Goal: Information Seeking & Learning: Learn about a topic

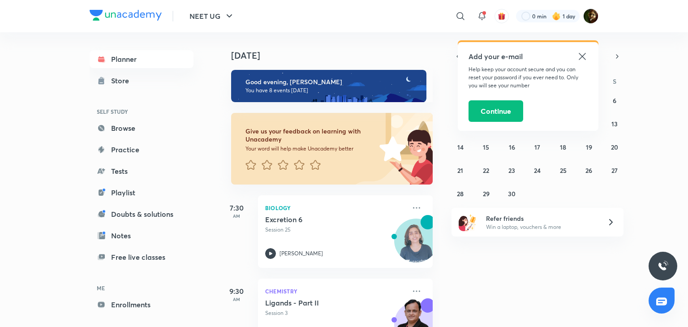
click at [586, 54] on icon at bounding box center [582, 56] width 11 height 11
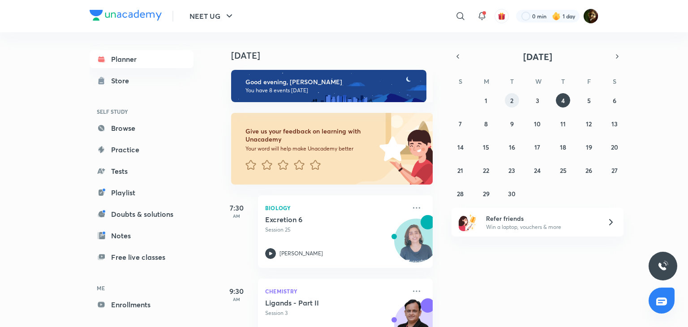
click at [516, 100] on button "2" at bounding box center [512, 100] width 14 height 14
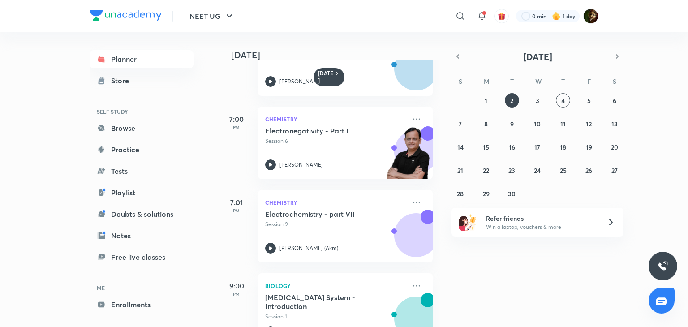
scroll to position [248, 0]
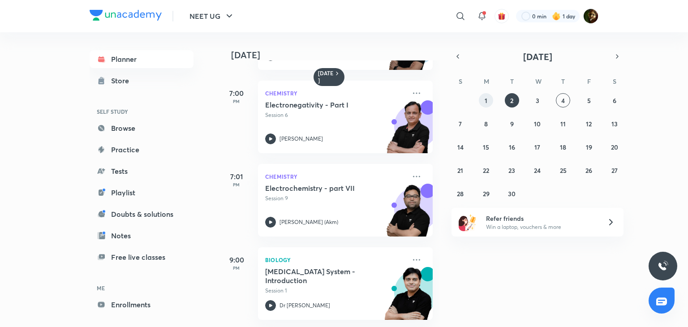
click at [490, 95] on button "1" at bounding box center [486, 100] width 14 height 14
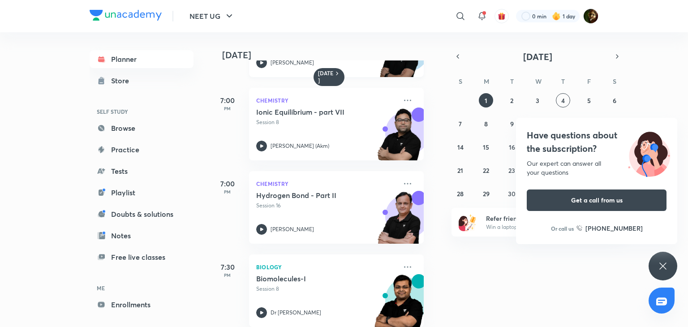
scroll to position [0, 9]
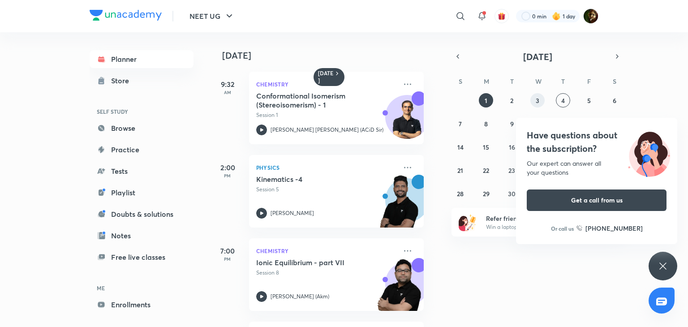
click at [534, 97] on button "3" at bounding box center [537, 100] width 14 height 14
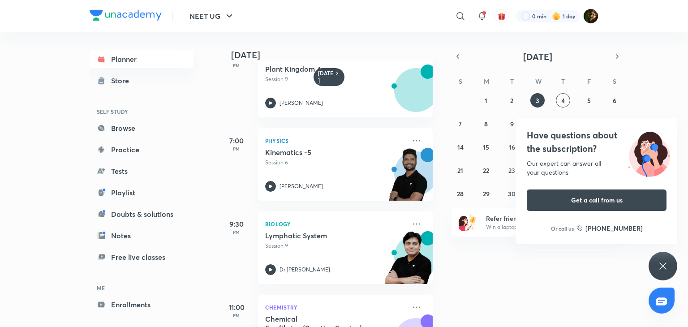
scroll to position [414, 0]
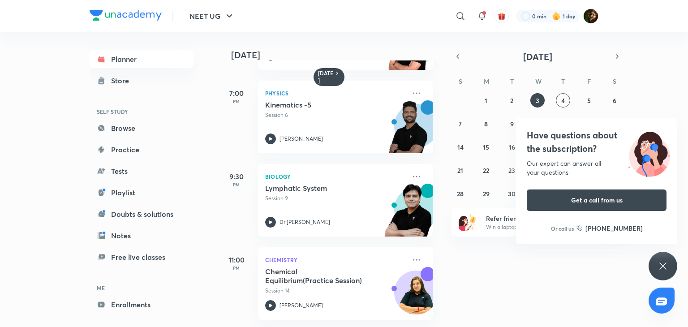
click at [671, 267] on div "Have questions about the subscription? Our expert can answer all your questions…" at bounding box center [662, 266] width 29 height 29
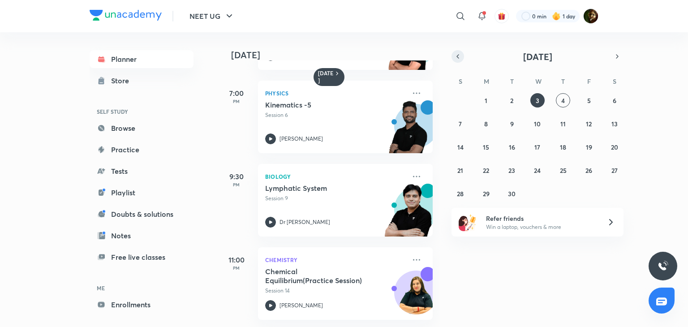
click at [458, 55] on icon "button" at bounding box center [458, 57] width 2 height 4
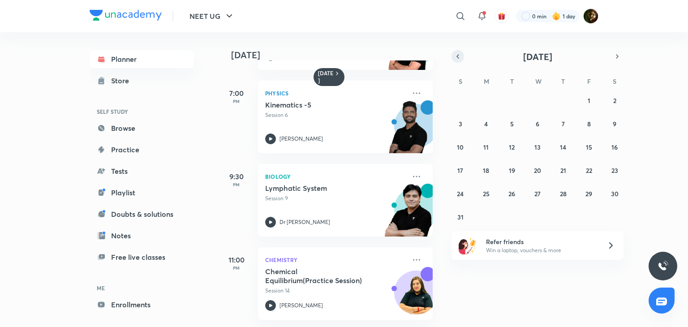
click at [458, 55] on icon "button" at bounding box center [458, 57] width 2 height 4
click at [616, 56] on icon "button" at bounding box center [616, 56] width 7 height 8
click at [463, 218] on button "31" at bounding box center [460, 217] width 14 height 14
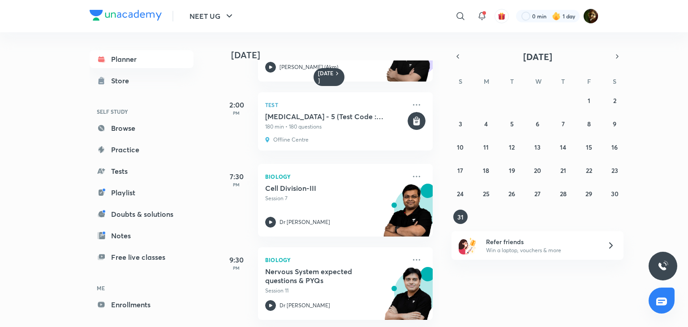
scroll to position [0, 0]
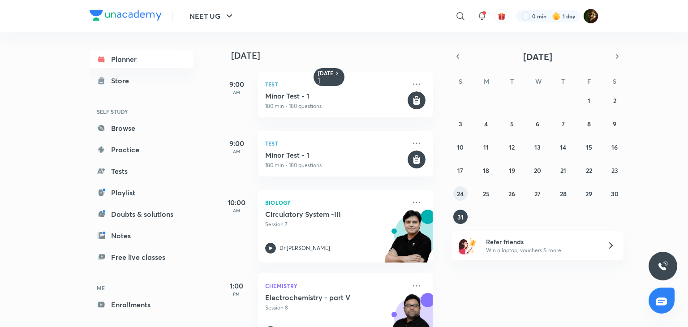
click at [462, 190] on abbr "24" at bounding box center [460, 193] width 7 height 9
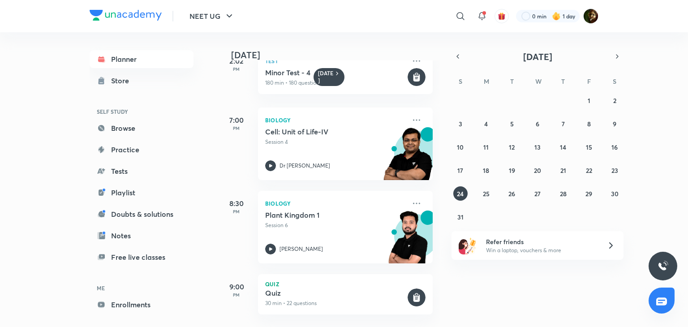
scroll to position [849, 0]
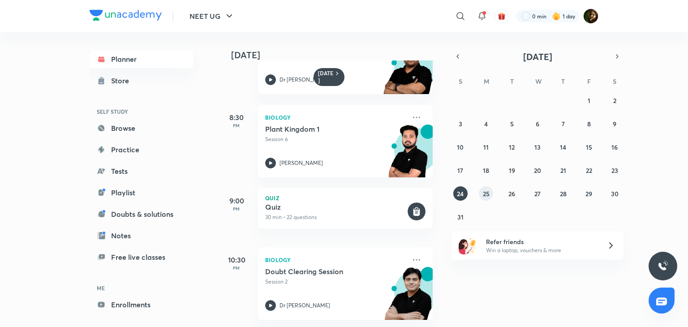
click at [485, 191] on abbr "25" at bounding box center [486, 193] width 7 height 9
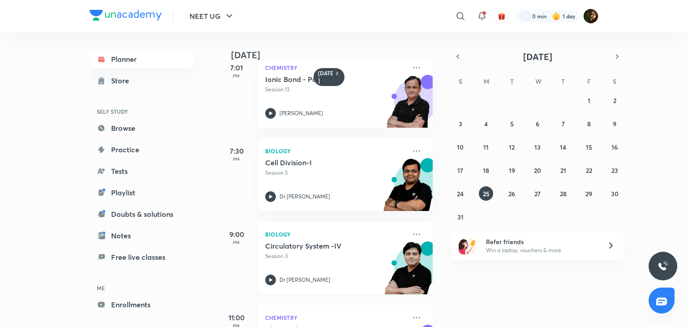
scroll to position [331, 0]
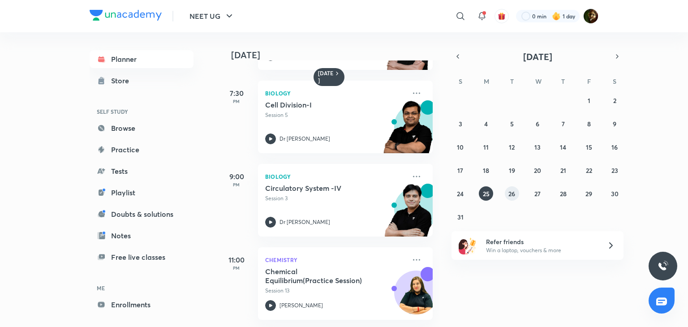
click at [509, 193] on abbr "26" at bounding box center [511, 193] width 7 height 9
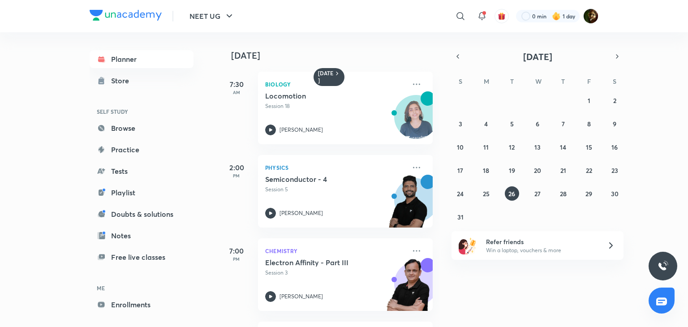
scroll to position [81, 0]
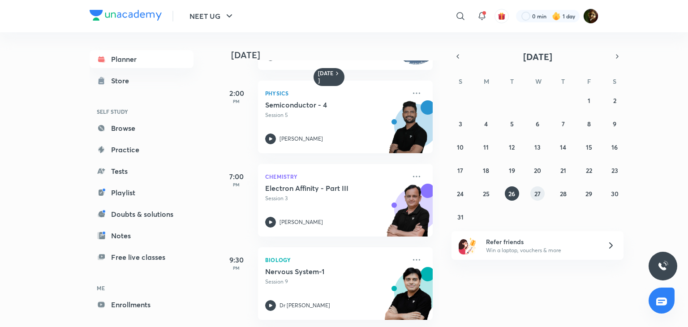
click at [534, 193] on abbr "27" at bounding box center [537, 193] width 6 height 9
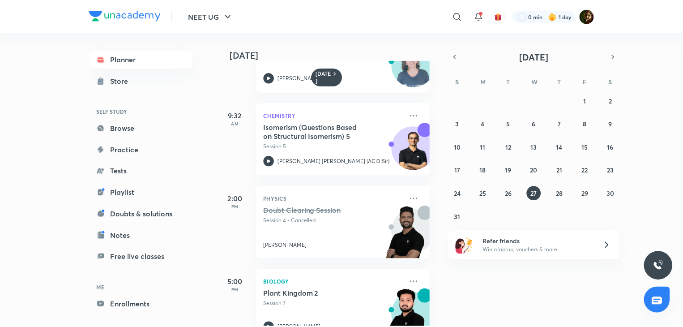
scroll to position [0, 0]
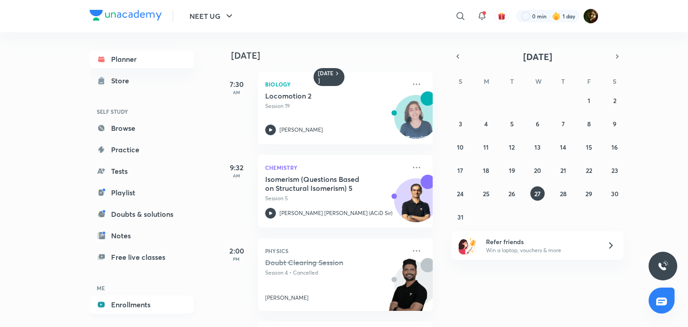
click at [123, 310] on link "Enrollments" at bounding box center [142, 304] width 104 height 18
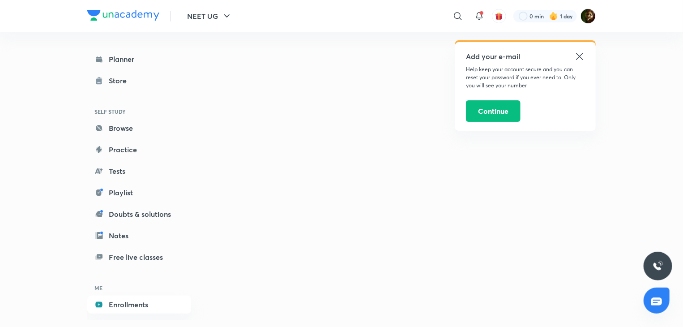
click at [582, 54] on icon at bounding box center [579, 56] width 11 height 11
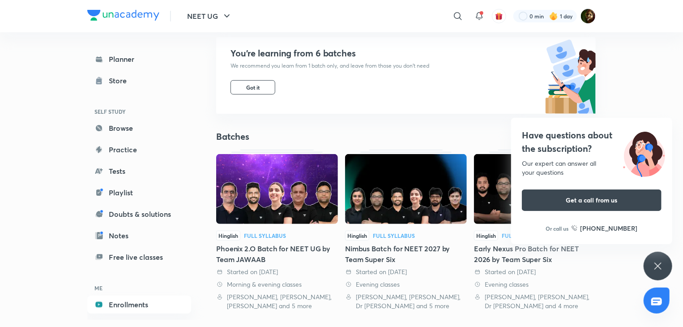
scroll to position [86, 0]
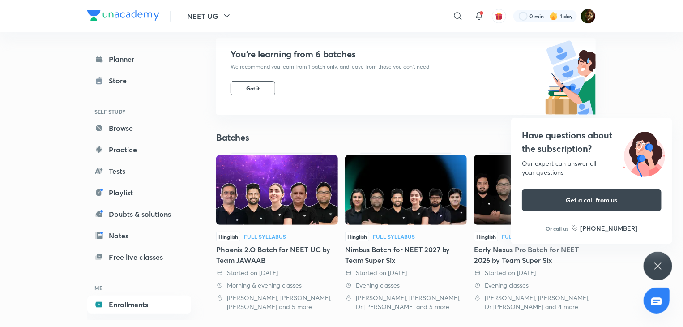
click at [270, 199] on img at bounding box center [277, 190] width 122 height 70
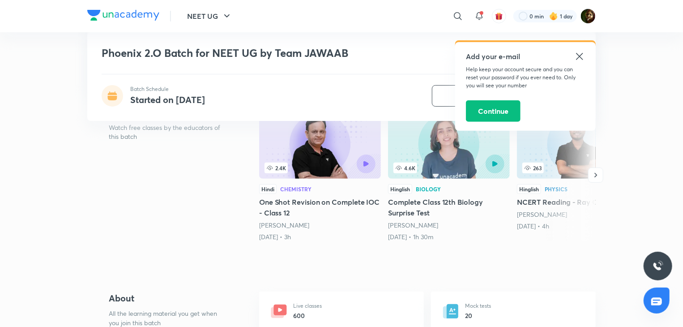
scroll to position [144, 0]
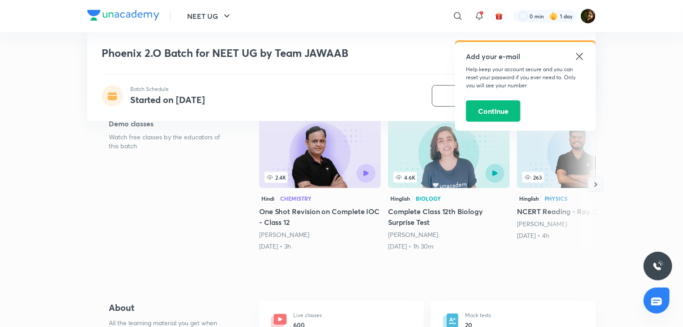
click at [595, 184] on icon "button" at bounding box center [595, 184] width 9 height 9
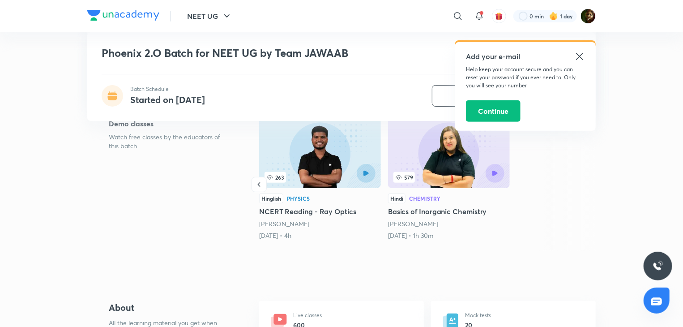
click at [595, 184] on div at bounding box center [567, 184] width 57 height 133
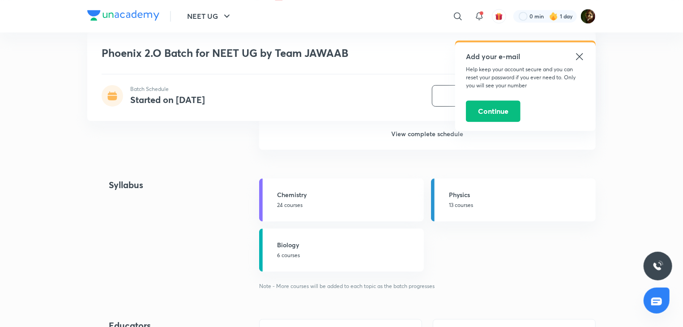
scroll to position [998, 0]
click at [581, 52] on icon at bounding box center [579, 56] width 11 height 11
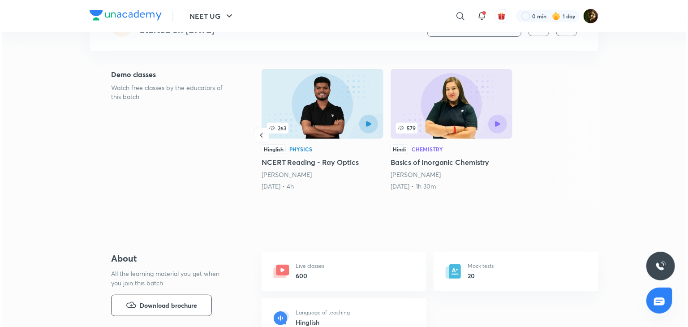
scroll to position [0, 0]
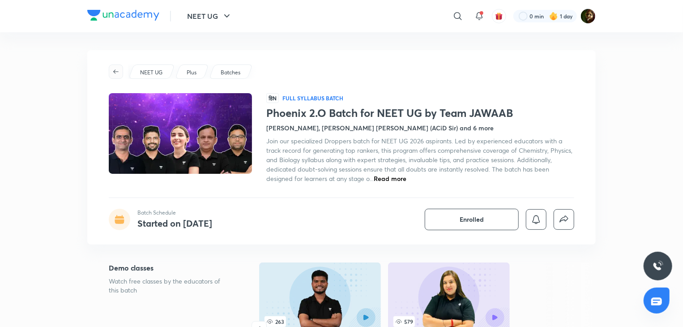
click at [117, 67] on button "button" at bounding box center [116, 71] width 14 height 14
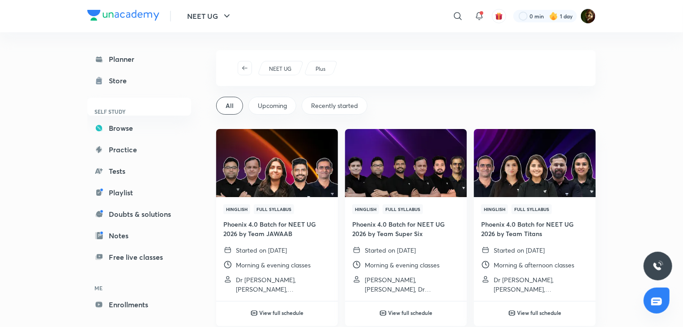
click at [289, 146] on img at bounding box center [277, 162] width 124 height 69
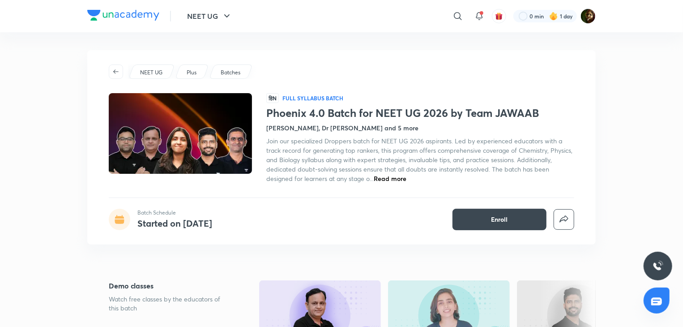
click at [193, 67] on div "Plus" at bounding box center [192, 71] width 34 height 14
click at [193, 70] on p "Plus" at bounding box center [192, 73] width 10 height 8
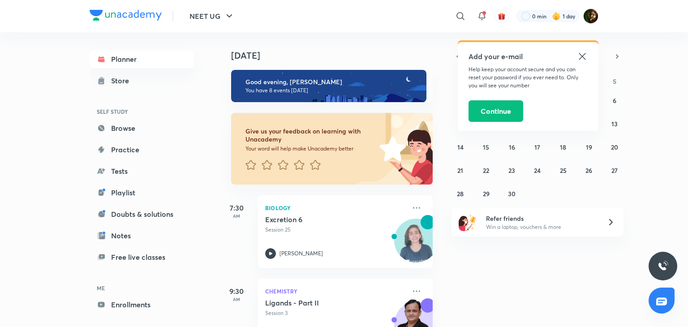
click at [584, 53] on icon at bounding box center [582, 56] width 11 height 11
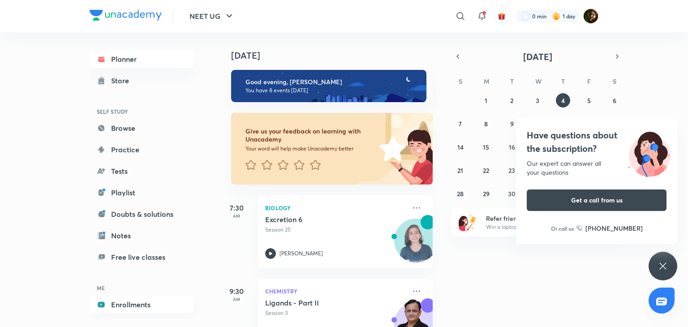
click at [146, 300] on link "Enrollments" at bounding box center [142, 304] width 104 height 18
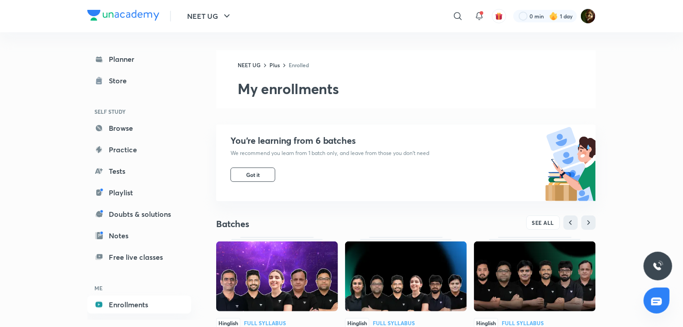
click at [297, 273] on img at bounding box center [277, 276] width 122 height 70
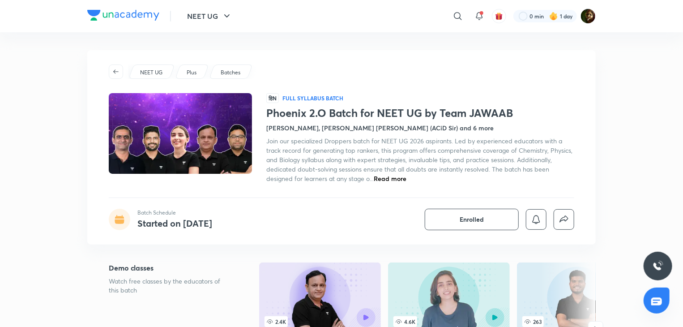
click at [161, 74] on p "NEET UG" at bounding box center [151, 73] width 22 height 8
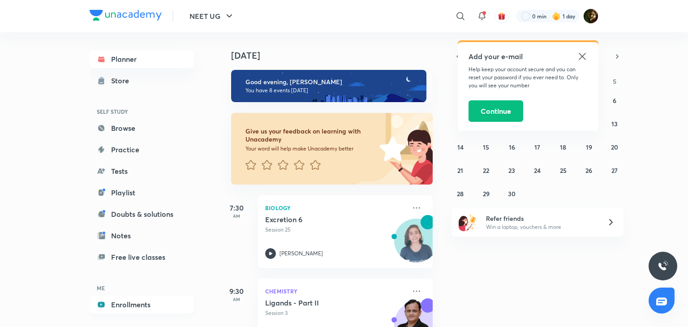
click at [130, 302] on link "Enrollments" at bounding box center [142, 304] width 104 height 18
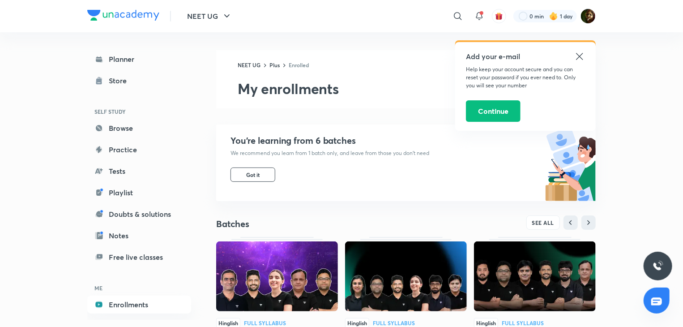
click at [324, 266] on img at bounding box center [277, 276] width 122 height 70
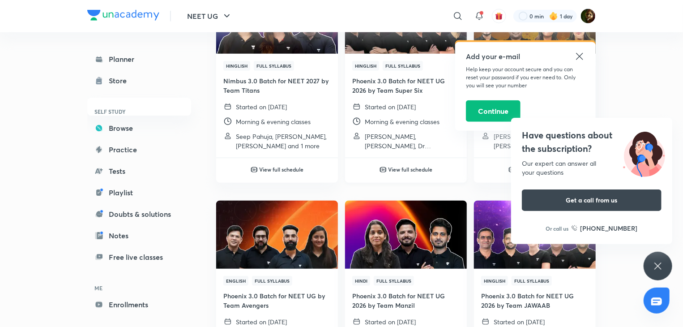
scroll to position [360, 0]
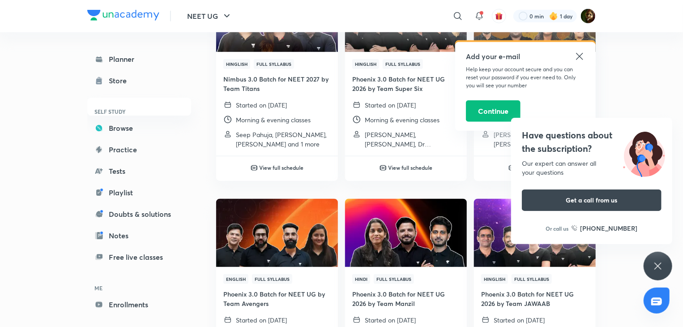
click at [659, 268] on icon at bounding box center [658, 266] width 11 height 11
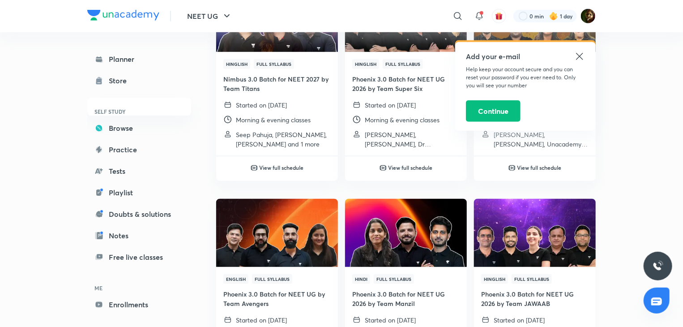
click at [556, 249] on img at bounding box center [535, 232] width 124 height 69
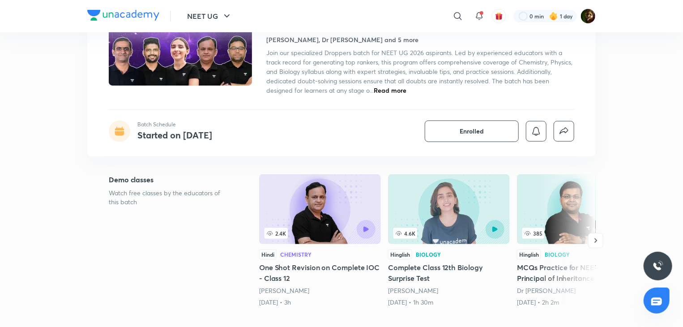
scroll to position [117, 0]
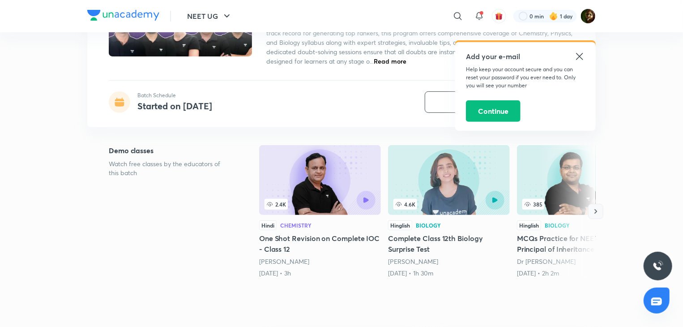
click at [598, 208] on icon "button" at bounding box center [595, 211] width 9 height 9
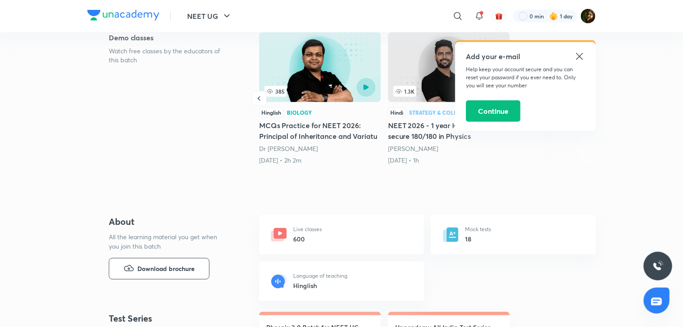
scroll to position [0, 0]
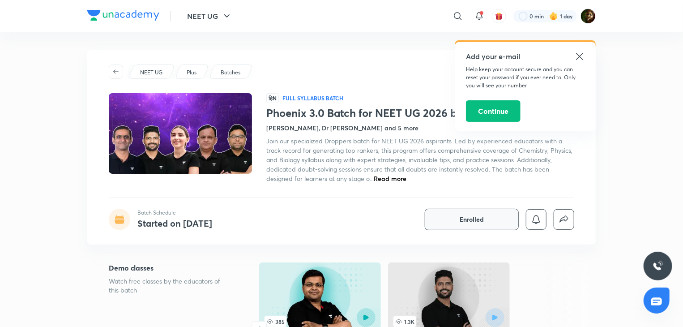
click at [458, 222] on button "Enrolled" at bounding box center [472, 219] width 94 height 21
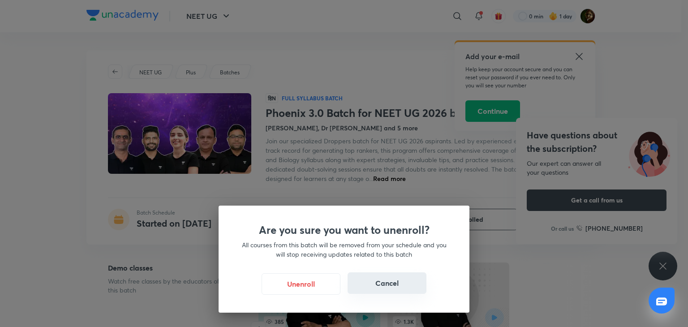
click at [400, 280] on button "Cancel" at bounding box center [386, 282] width 79 height 21
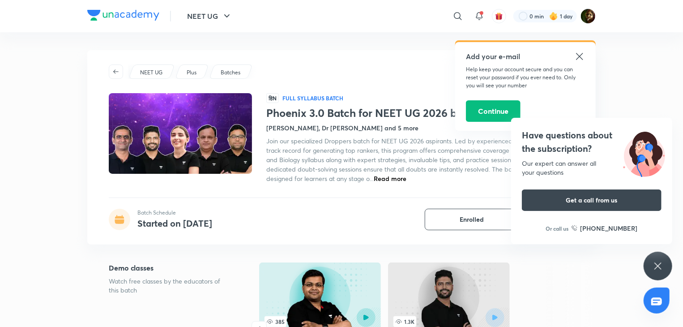
click at [654, 264] on icon at bounding box center [658, 266] width 11 height 11
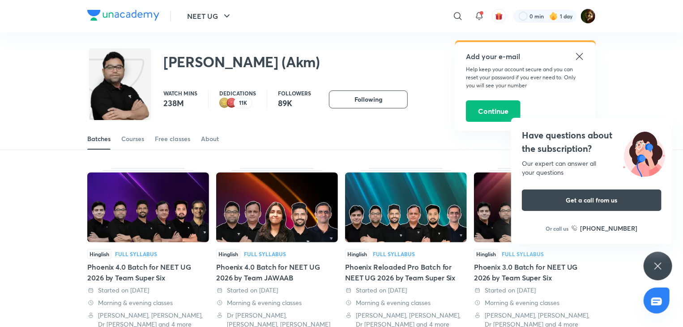
click at [672, 265] on div "Have questions about the subscription? Our expert can answer all your questions…" at bounding box center [658, 266] width 29 height 29
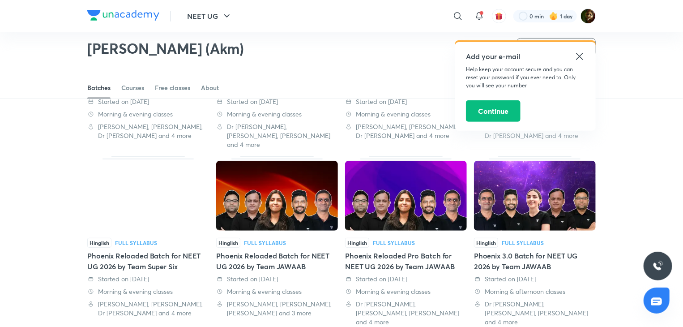
scroll to position [162, 0]
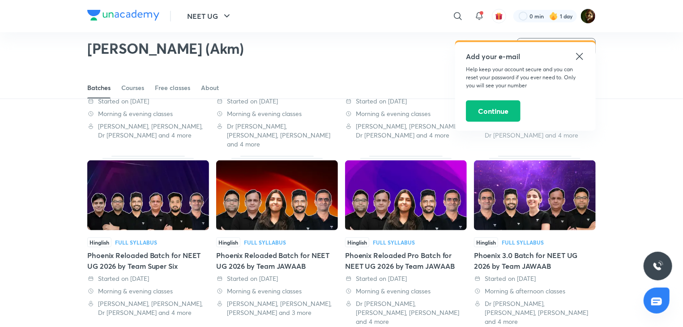
click at [321, 206] on img at bounding box center [277, 195] width 122 height 70
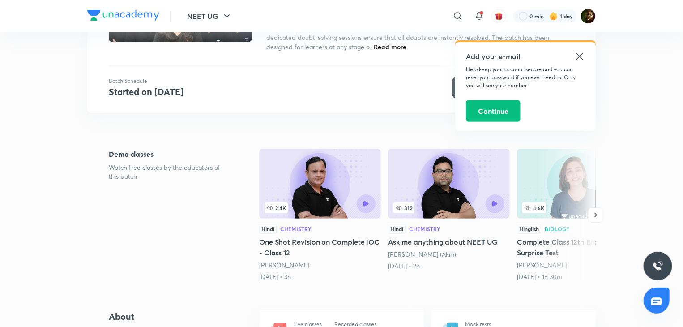
scroll to position [132, 0]
click at [437, 219] on link "319 Hindi Chemistry Ask me anything about NEET UG [PERSON_NAME] (Akm) [DATE] • …" at bounding box center [449, 209] width 122 height 122
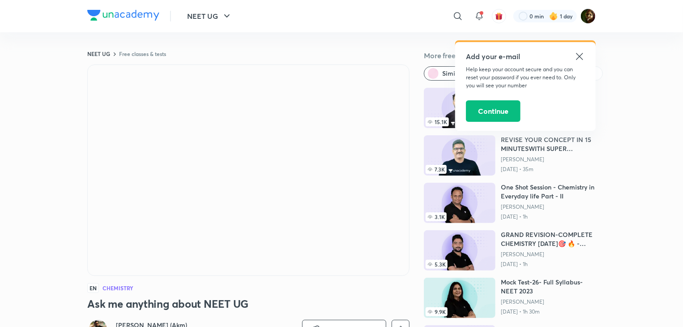
scroll to position [103, 0]
click at [581, 56] on icon at bounding box center [579, 56] width 11 height 11
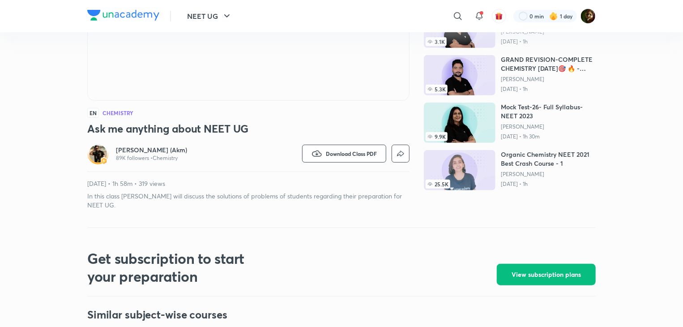
scroll to position [176, 0]
click at [111, 150] on div "[PERSON_NAME] (Akm) 89K followers • Chemistry" at bounding box center [167, 152] width 161 height 21
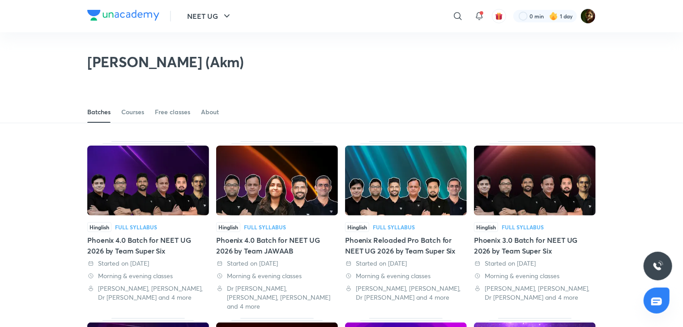
scroll to position [657, 0]
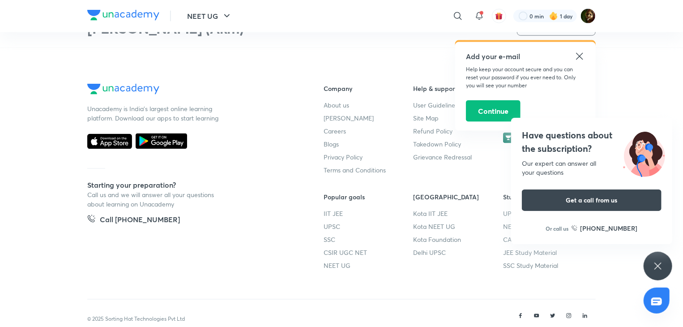
click at [577, 57] on icon at bounding box center [579, 56] width 11 height 11
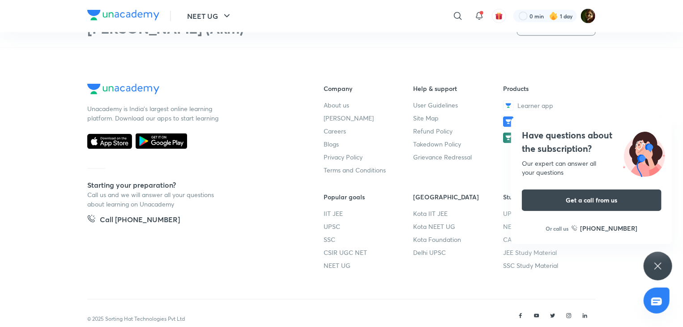
click at [660, 262] on icon at bounding box center [658, 266] width 11 height 11
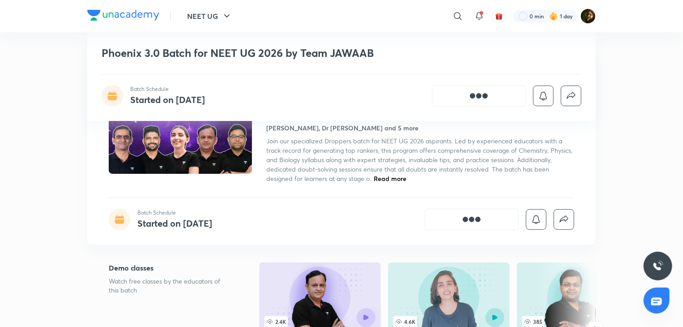
scroll to position [342, 0]
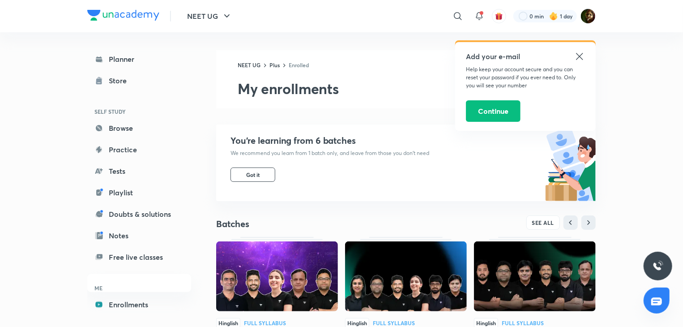
click at [576, 53] on icon at bounding box center [579, 56] width 11 height 11
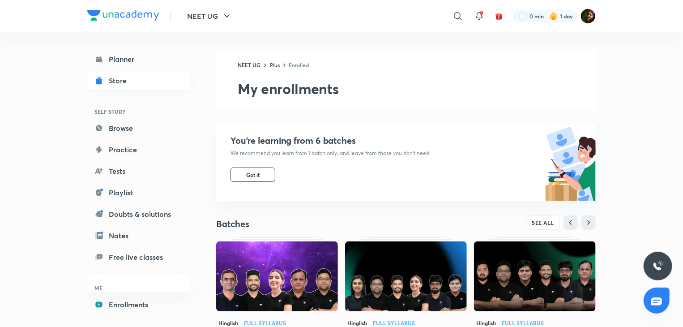
click at [124, 88] on link "Store" at bounding box center [139, 81] width 104 height 18
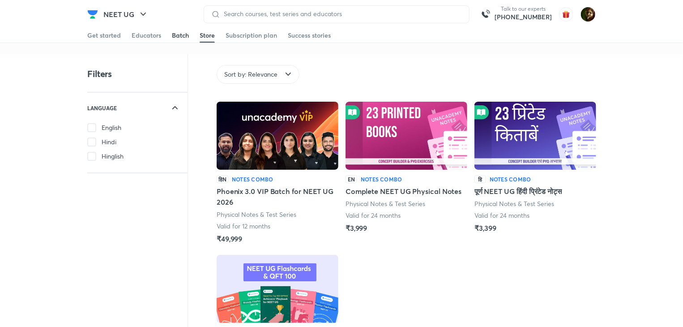
click at [173, 41] on link "Batch" at bounding box center [180, 35] width 17 height 14
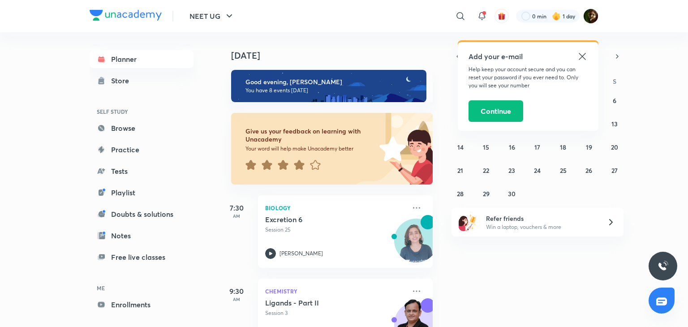
click at [582, 56] on icon at bounding box center [581, 56] width 7 height 7
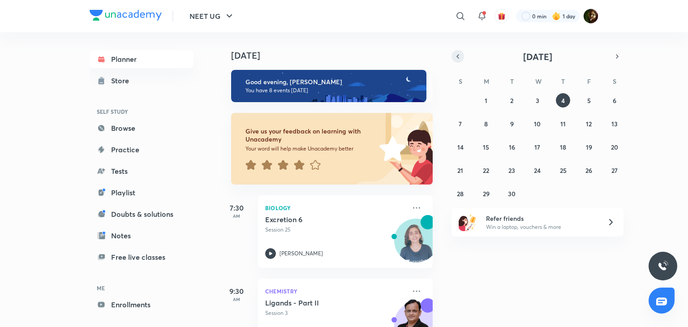
click at [457, 54] on icon "button" at bounding box center [457, 56] width 7 height 8
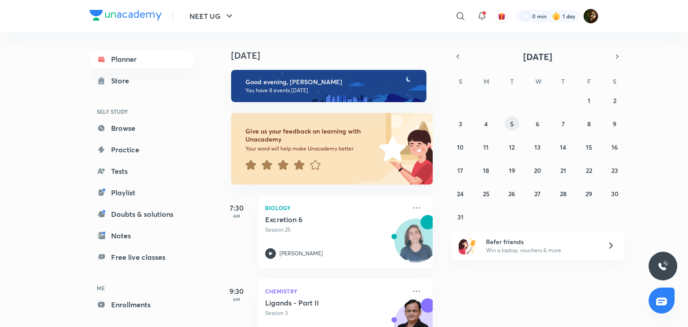
click at [513, 118] on button "5" at bounding box center [512, 123] width 14 height 14
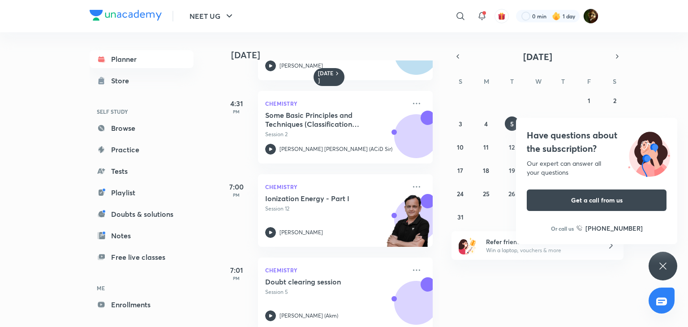
scroll to position [233, 0]
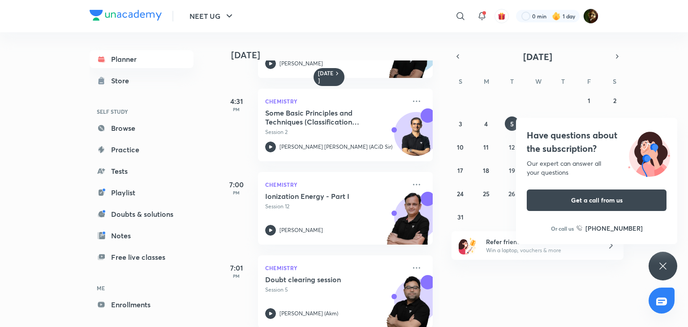
click at [672, 267] on div "Have questions about the subscription? Our expert can answer all your questions…" at bounding box center [662, 266] width 29 height 29
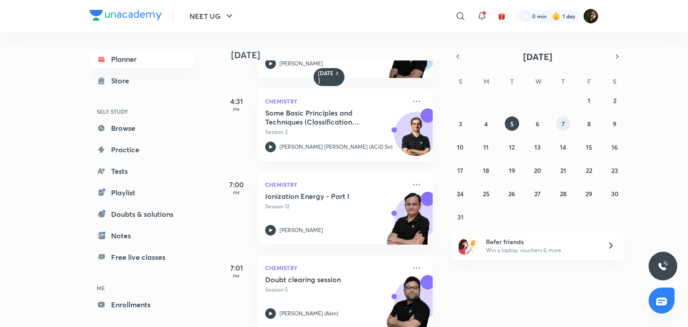
click at [568, 124] on button "7" at bounding box center [563, 123] width 14 height 14
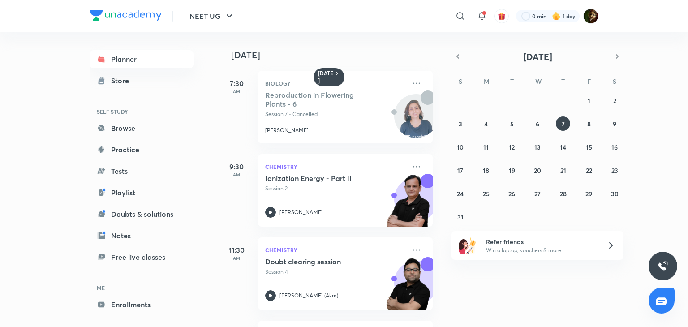
scroll to position [0, 0]
click at [585, 127] on button "8" at bounding box center [589, 123] width 14 height 14
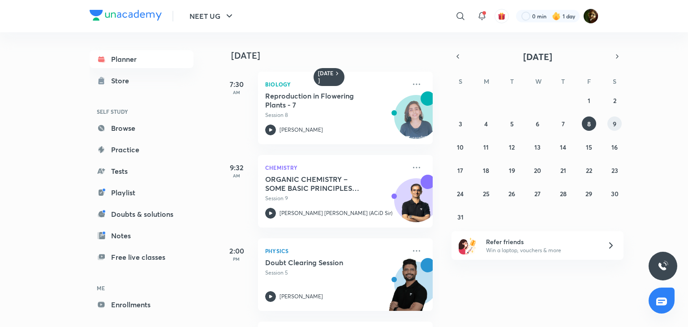
click at [614, 127] on abbr "9" at bounding box center [614, 124] width 4 height 9
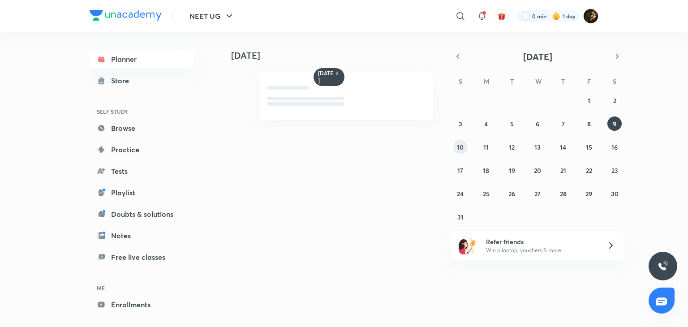
click at [460, 150] on abbr "10" at bounding box center [460, 147] width 7 height 9
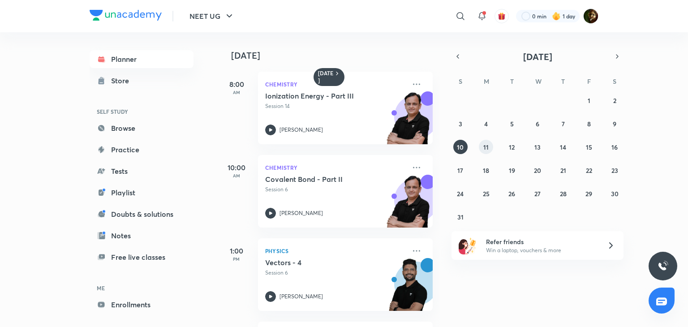
click at [484, 143] on abbr "11" at bounding box center [485, 147] width 5 height 9
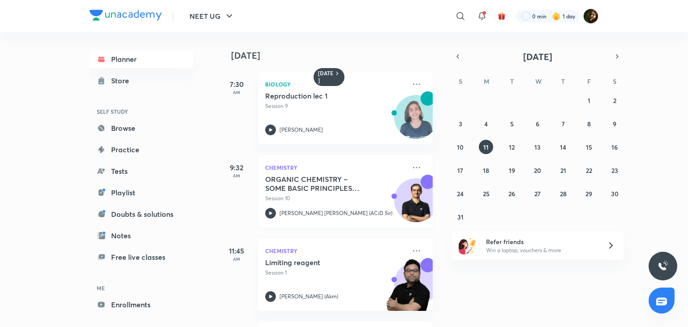
click at [347, 187] on h5 "ORGANIC CHEMISTRY – SOME BASIC PRINCIPLES AND TECHNIQUES (IUPAC Nomenclature) -…" at bounding box center [320, 184] width 111 height 18
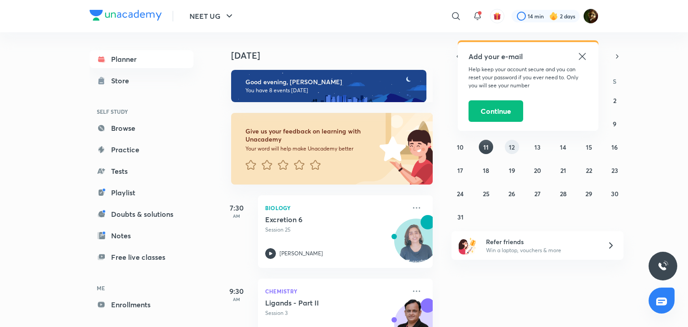
click at [518, 142] on div "27 28 29 30 31 1 2 3 4 5 6 7 8 9 10 11 12 13 14 15 16 17 18 19 20 21 22 23 24 2…" at bounding box center [537, 158] width 172 height 131
click at [585, 56] on icon at bounding box center [582, 56] width 11 height 11
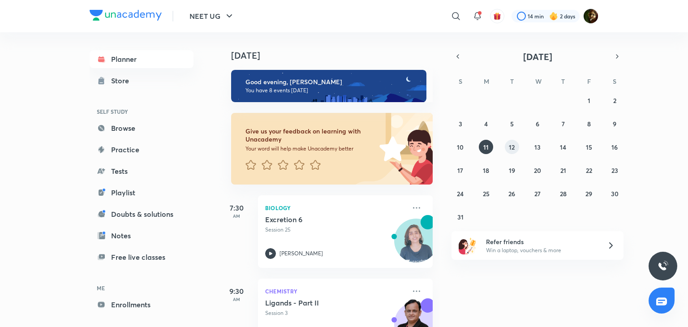
click at [509, 145] on abbr "12" at bounding box center [512, 147] width 6 height 9
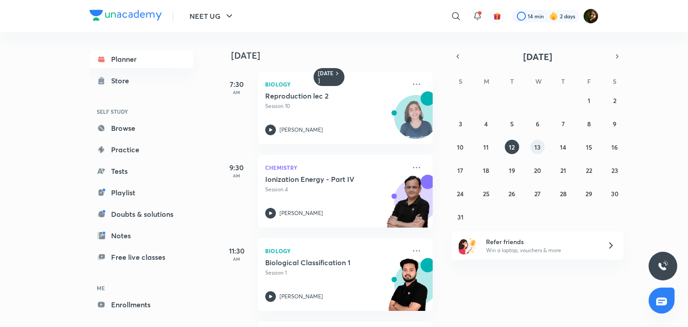
click at [532, 149] on button "13" at bounding box center [537, 147] width 14 height 14
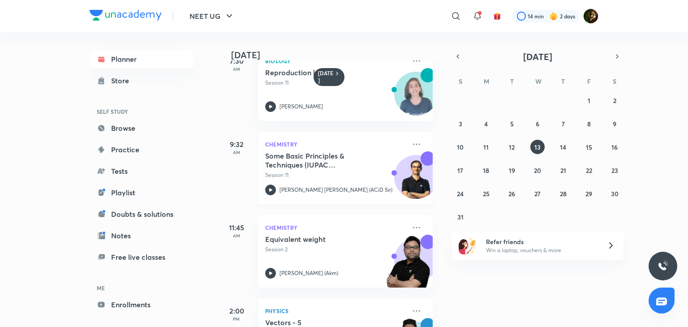
scroll to position [24, 0]
click at [329, 173] on p "Session 11" at bounding box center [335, 174] width 141 height 8
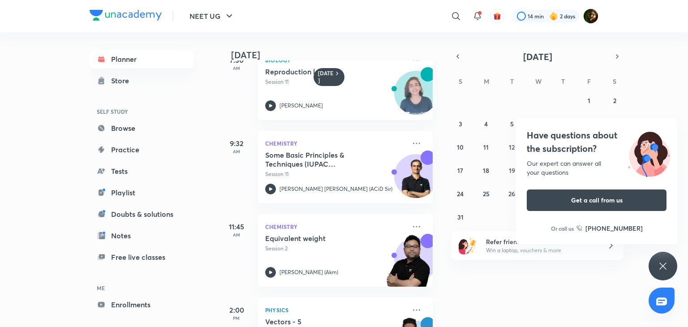
click at [675, 261] on div "Have questions about the subscription? Our expert can answer all your questions…" at bounding box center [662, 266] width 29 height 29
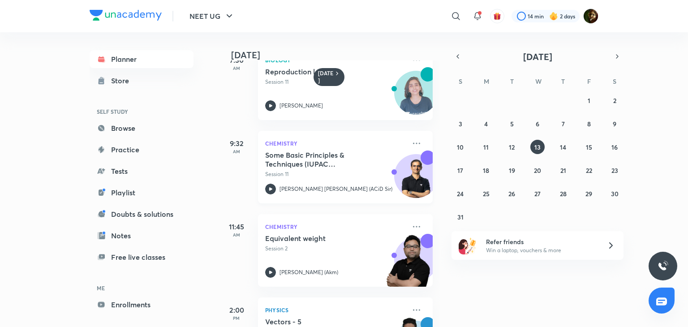
click at [395, 199] on div "Chemistry Some Basic Principles & Techniques (IUPAC Nomenclature & Questions pr…" at bounding box center [345, 167] width 175 height 73
click at [381, 184] on div "[PERSON_NAME] [PERSON_NAME] (ACiD Sir)" at bounding box center [335, 189] width 141 height 11
